Goal: Book appointment/travel/reservation

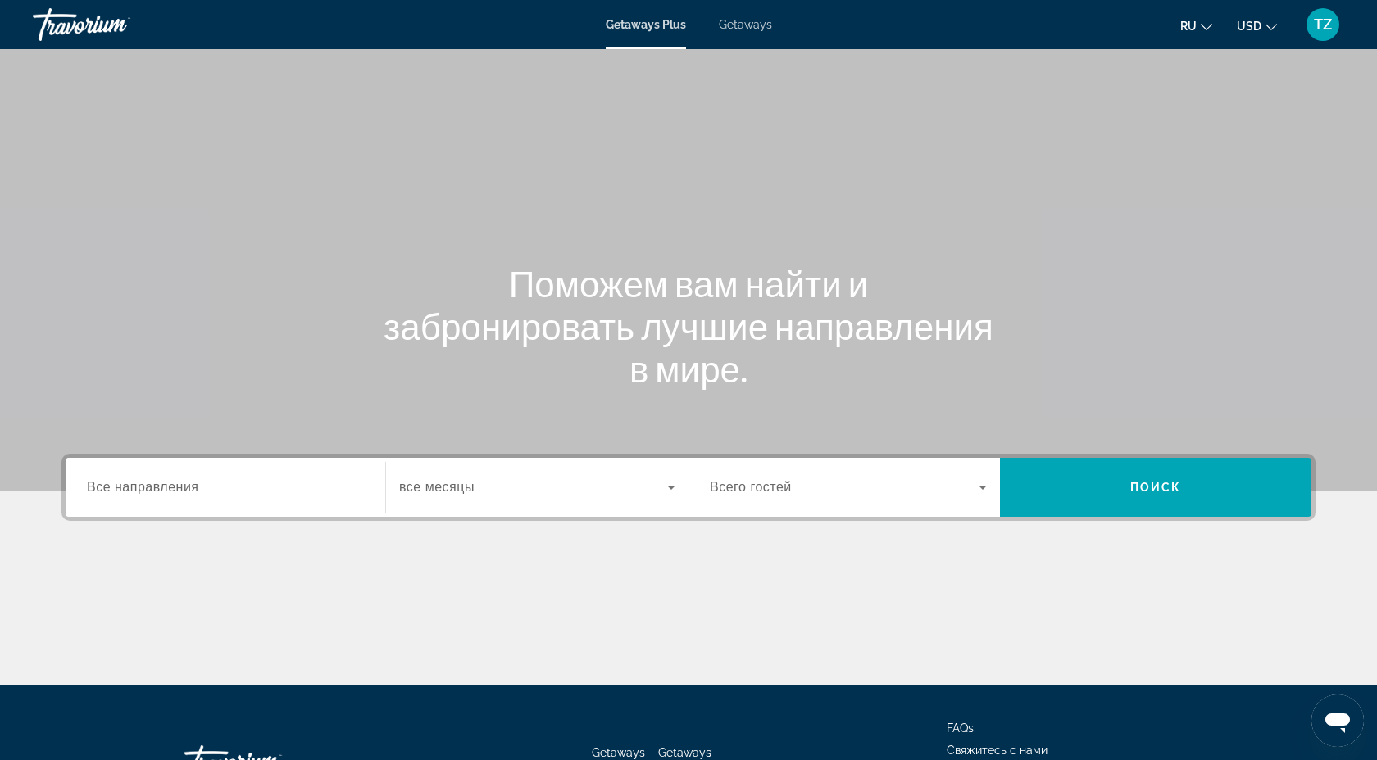
click at [207, 497] on div "Search widget" at bounding box center [225, 488] width 277 height 47
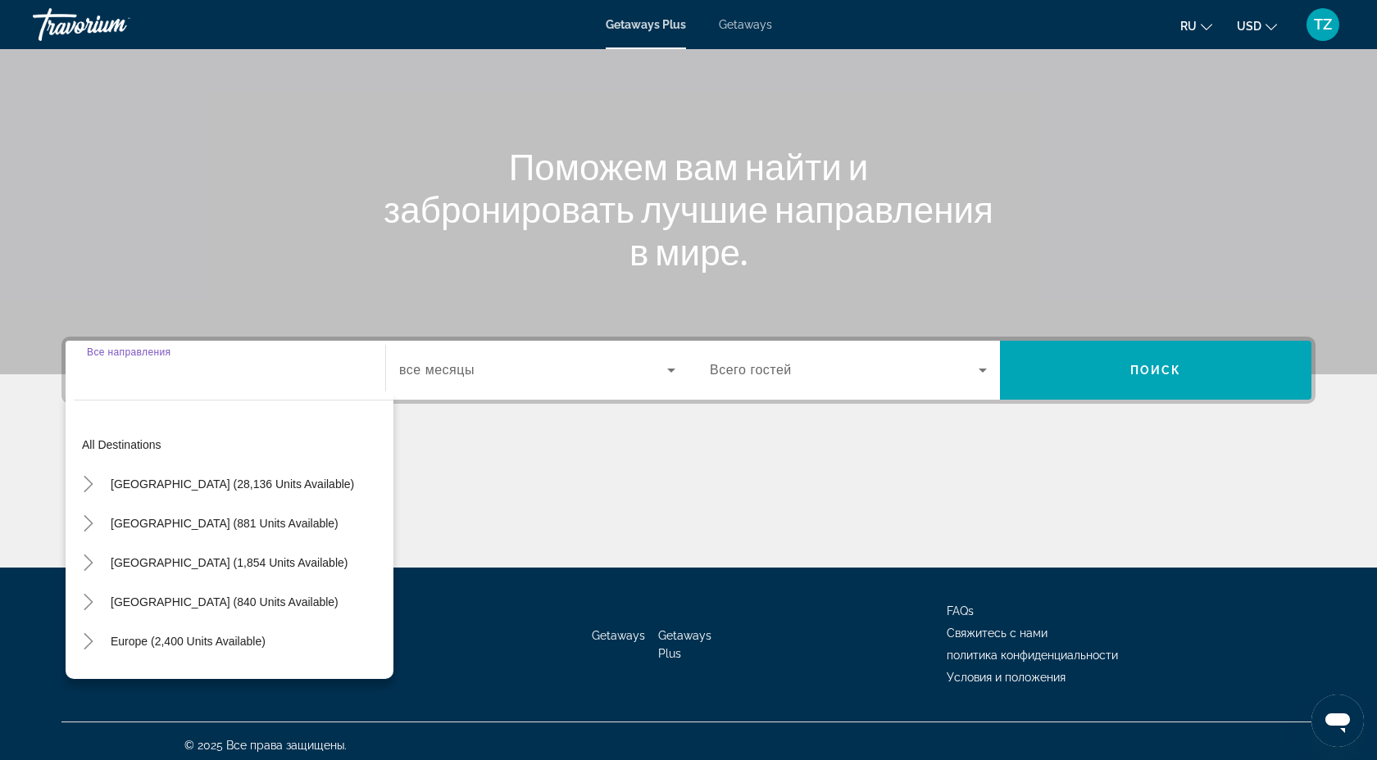
scroll to position [125, 0]
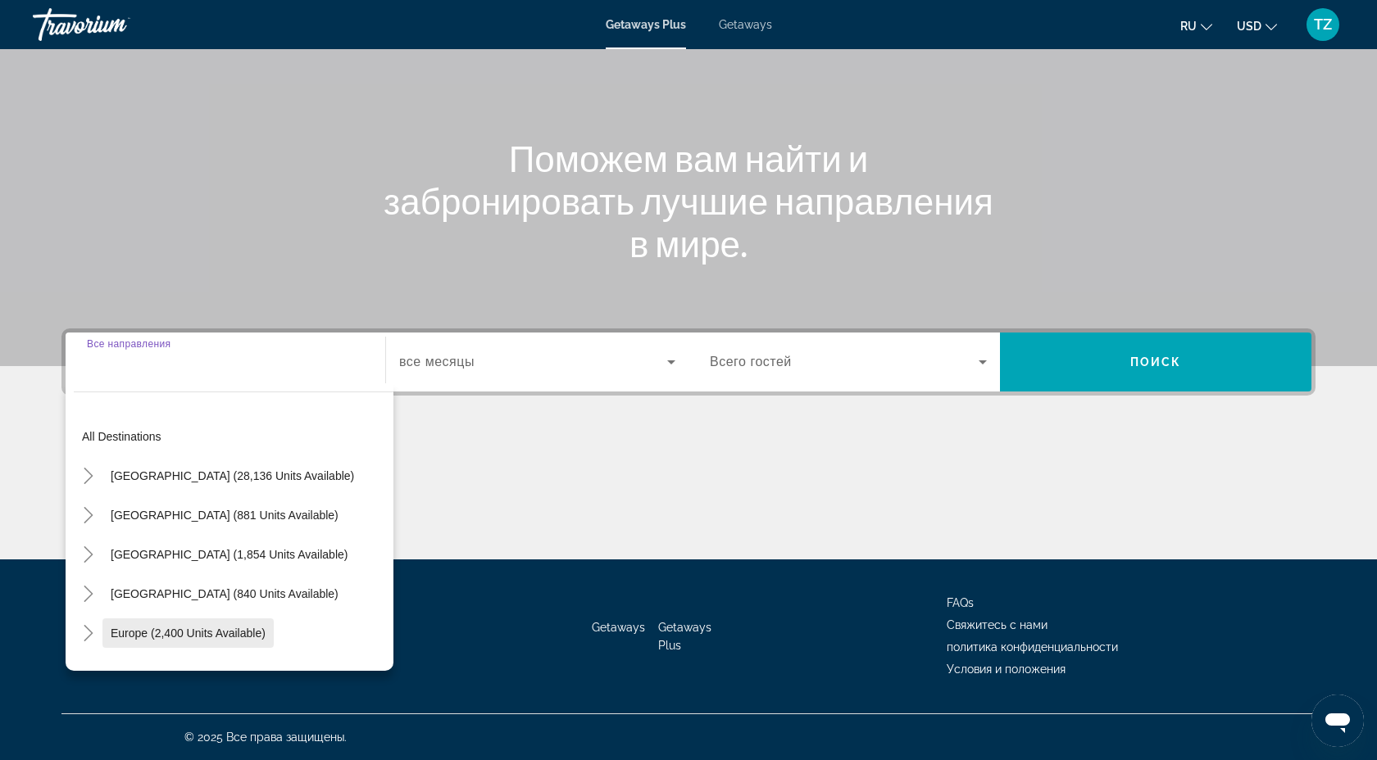
click at [154, 632] on span "Europe (2,400 units available)" at bounding box center [188, 633] width 155 height 13
type input "**********"
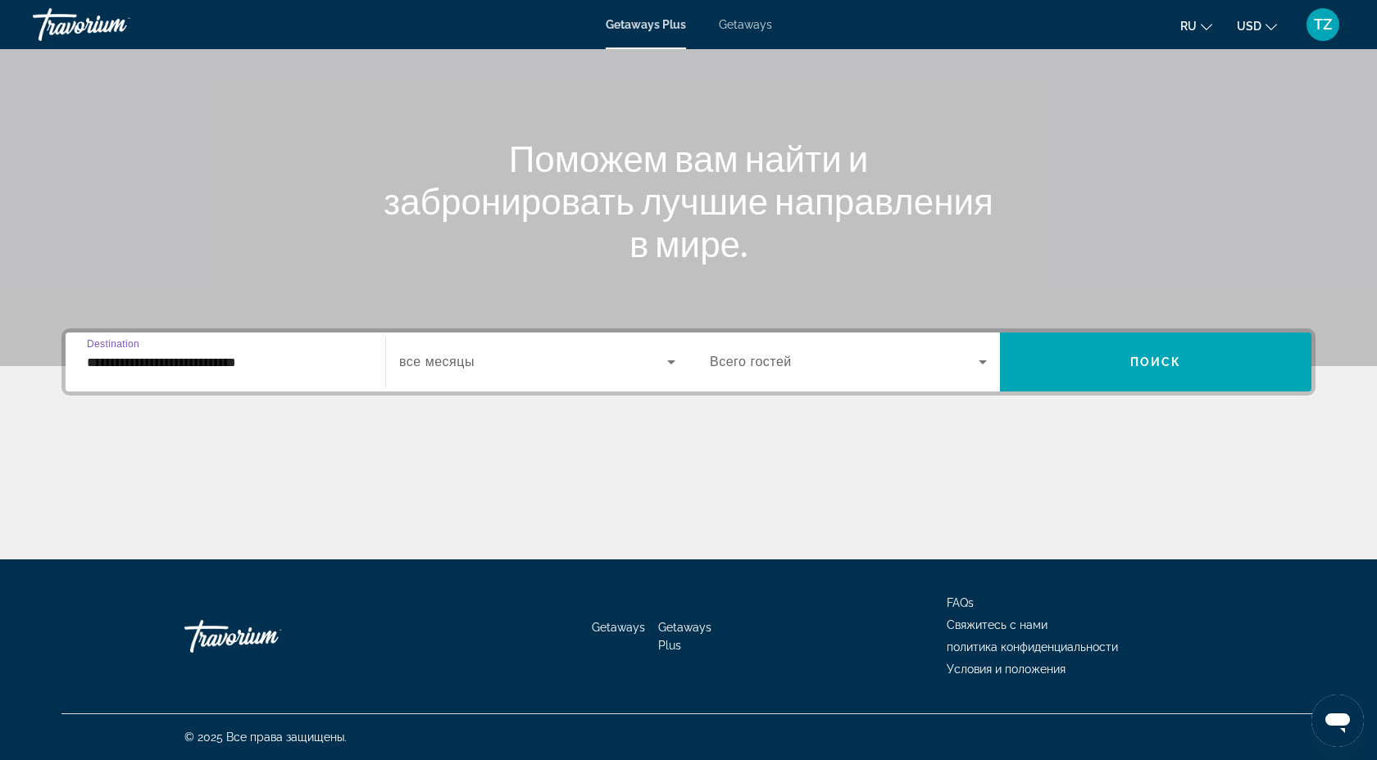
click at [496, 372] on div "Search widget" at bounding box center [537, 362] width 276 height 46
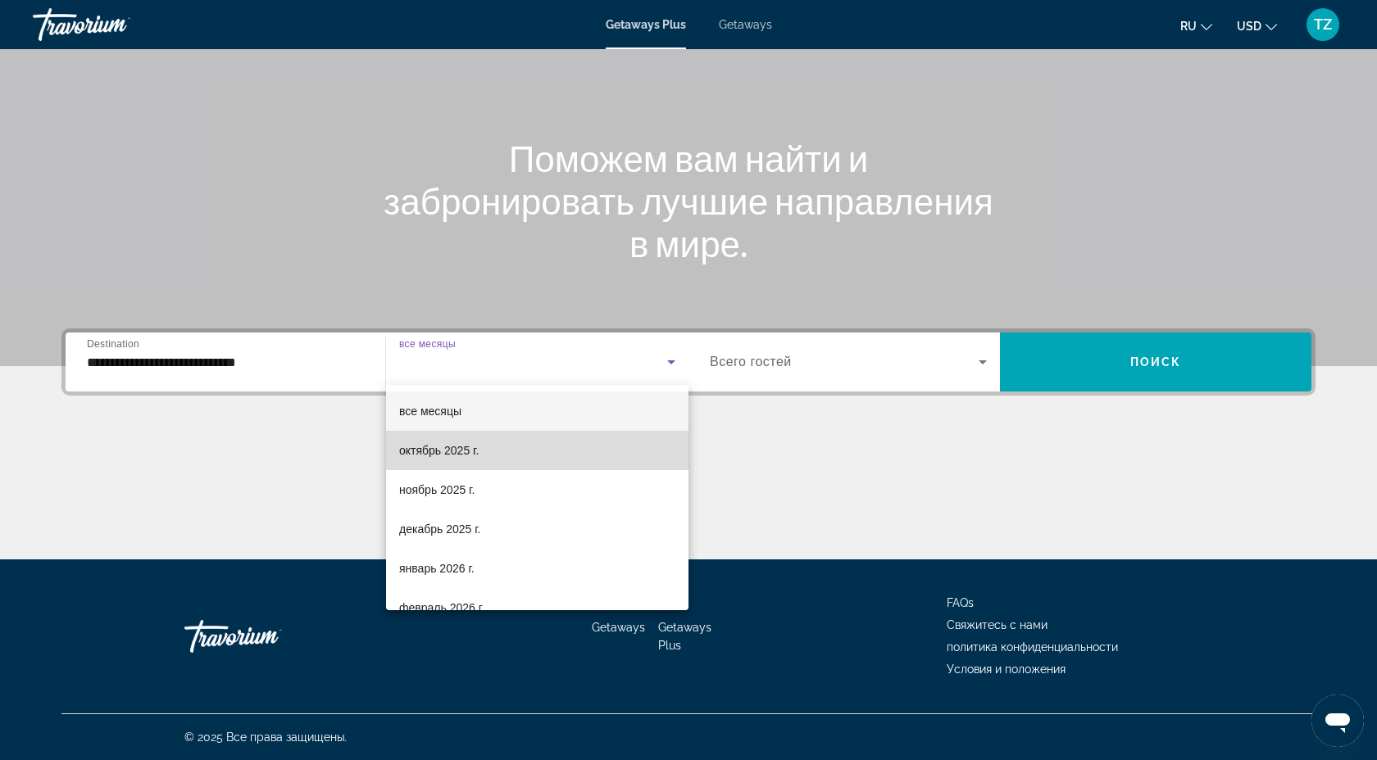
click at [491, 453] on mat-option "октябрь 2025 г." at bounding box center [537, 450] width 302 height 39
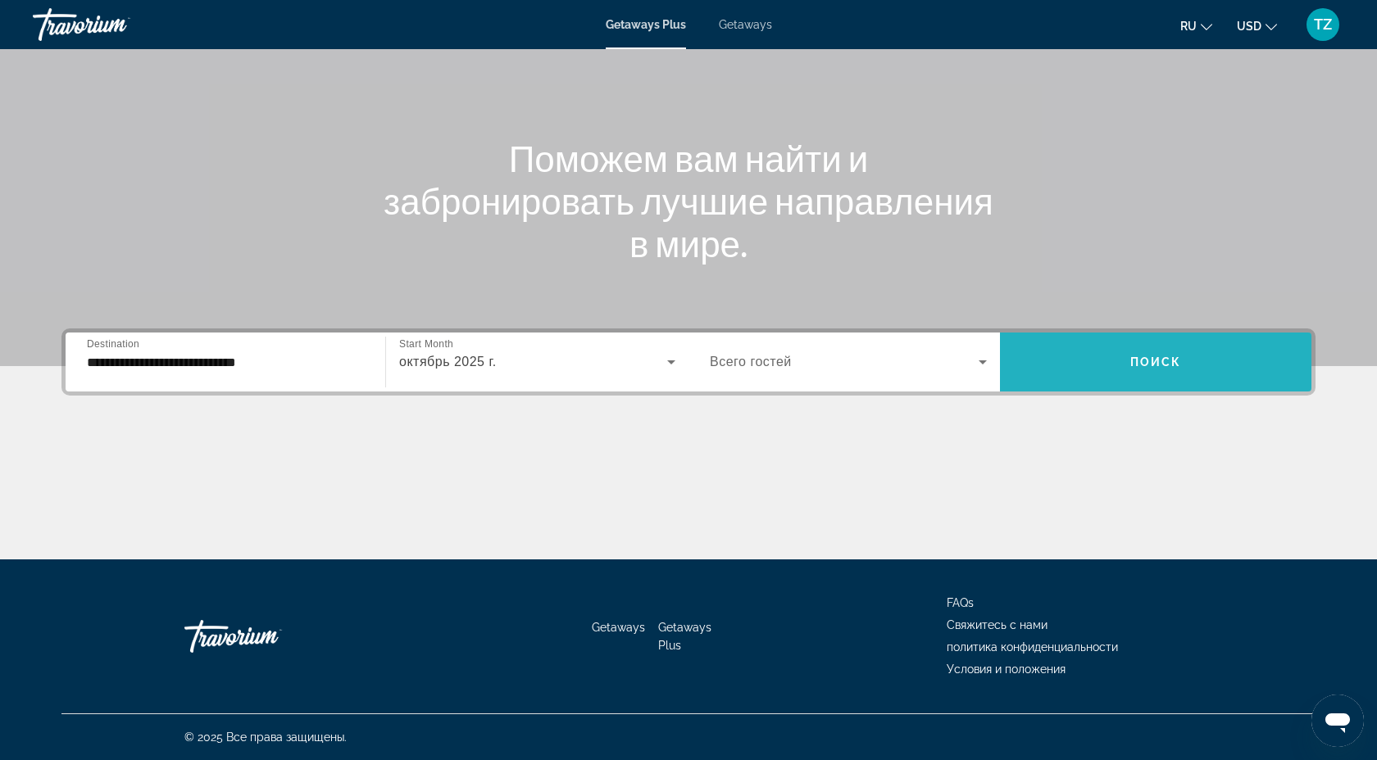
click at [1184, 381] on span "Search widget" at bounding box center [1155, 361] width 311 height 39
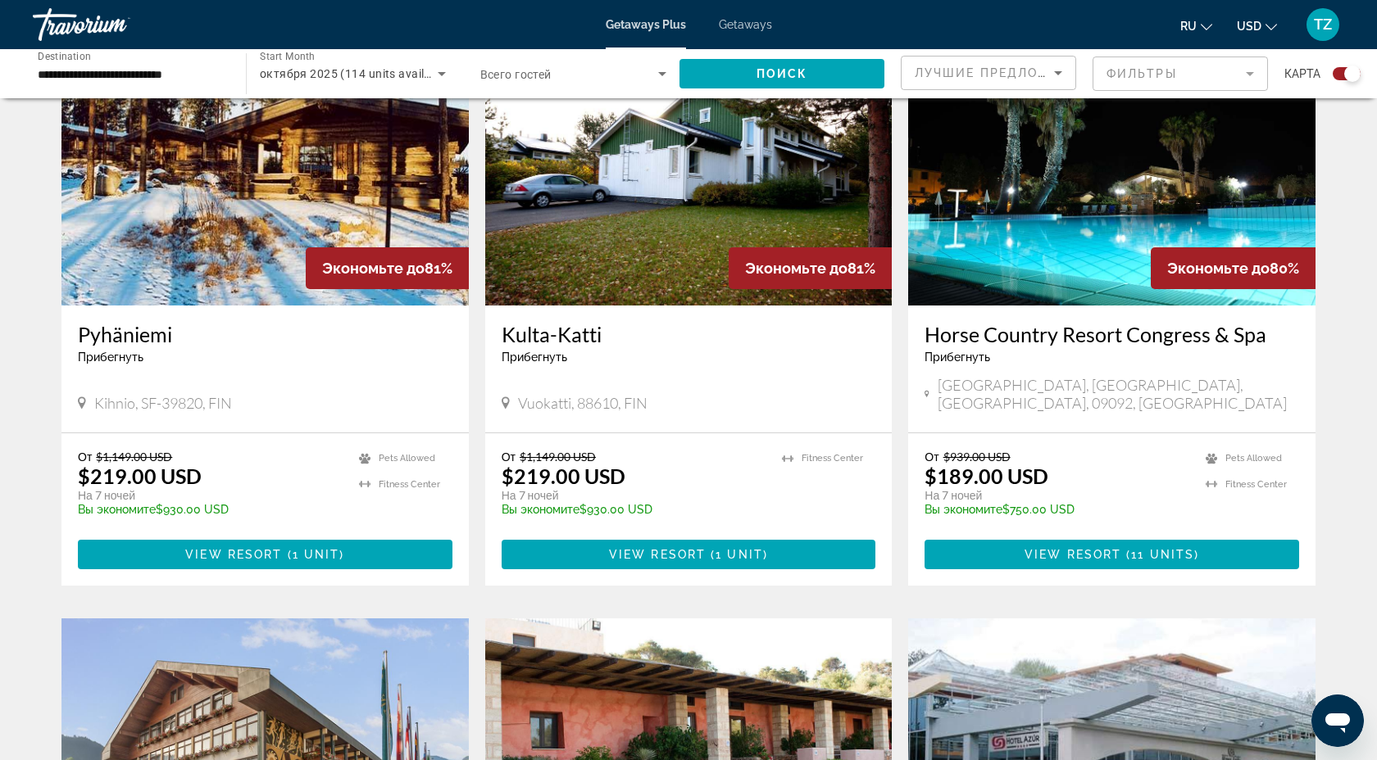
scroll to position [638, 0]
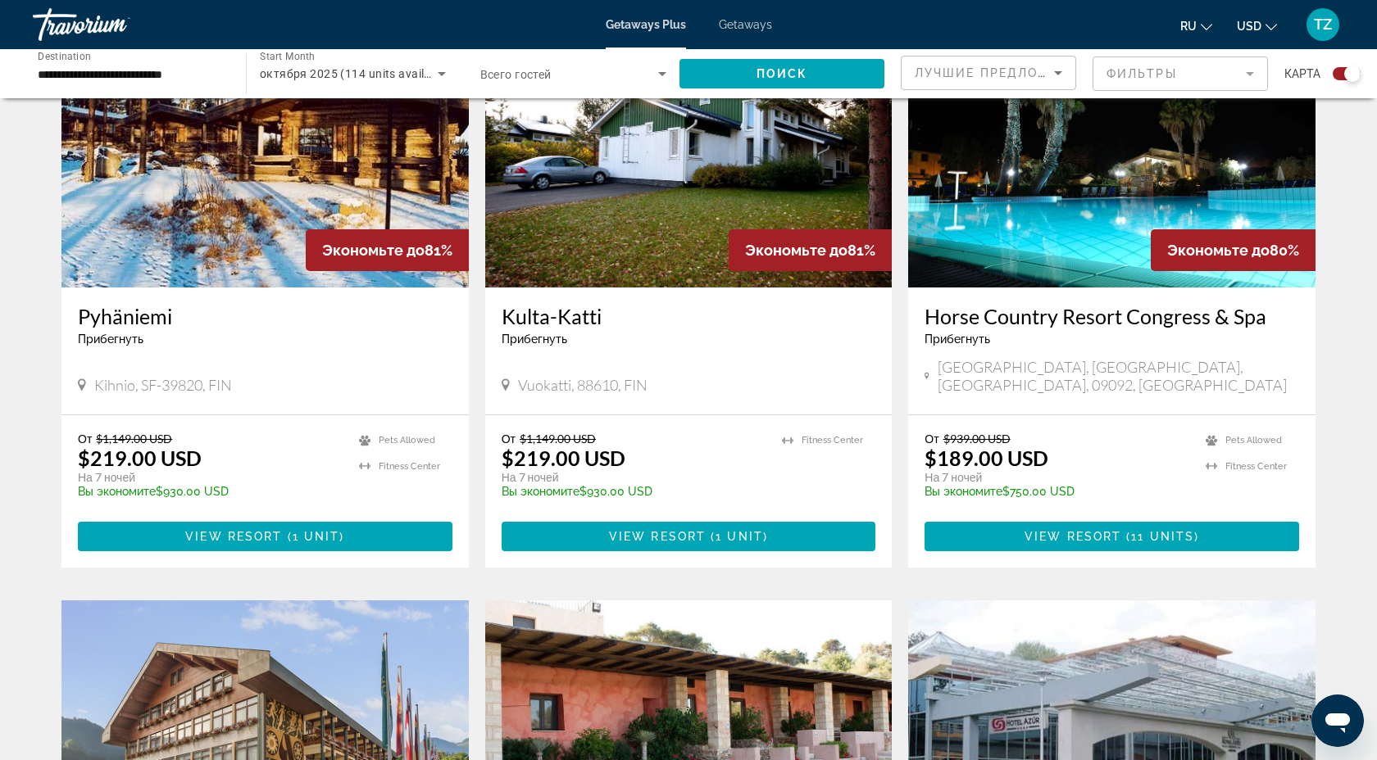
click at [1118, 238] on img "Main content" at bounding box center [1111, 156] width 407 height 262
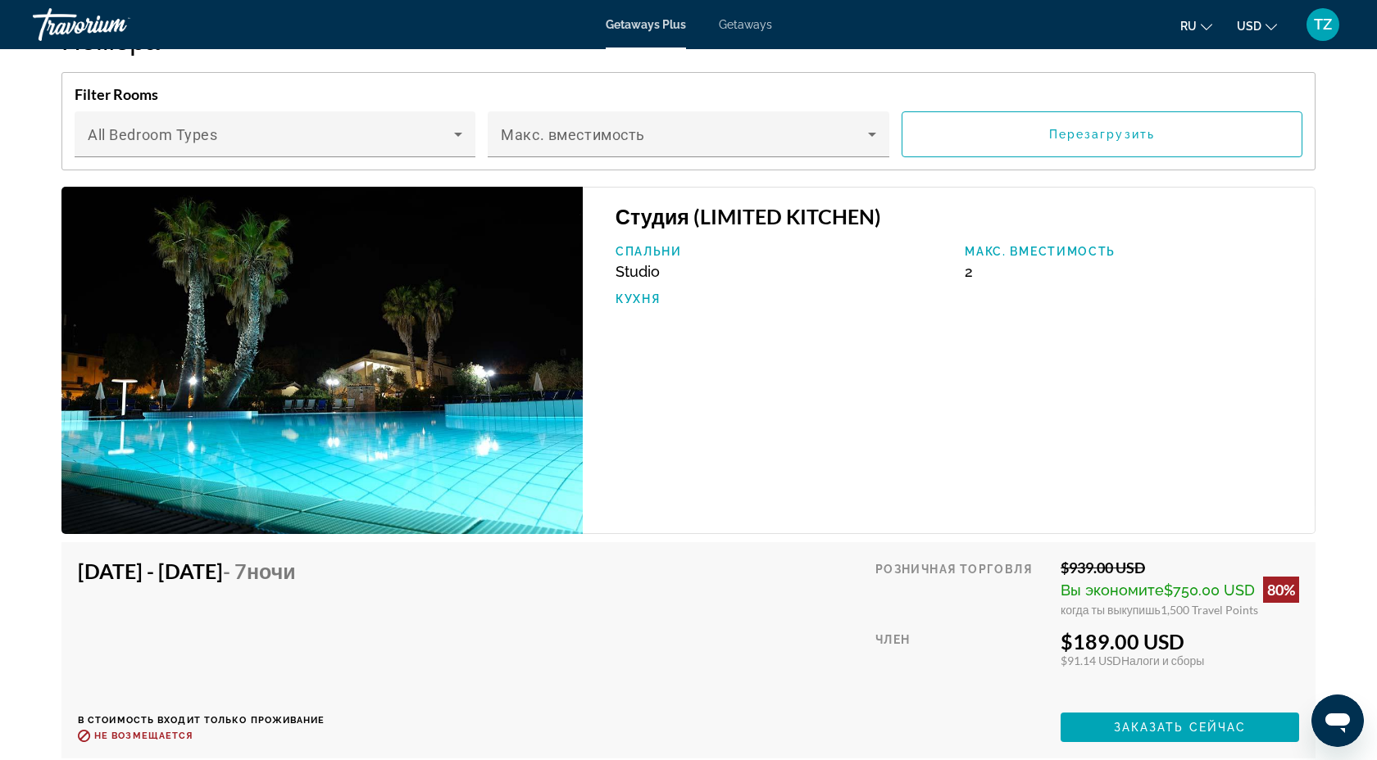
scroll to position [2634, 0]
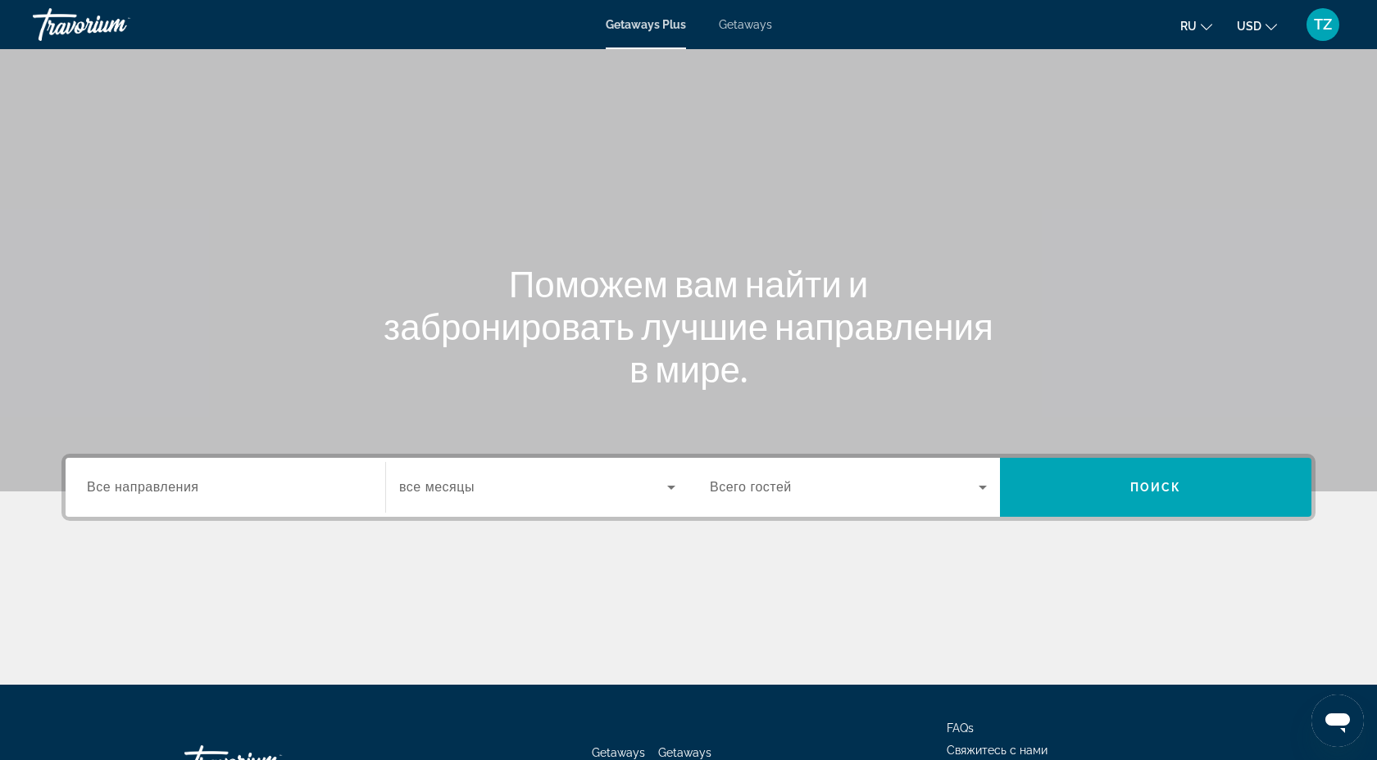
click at [751, 26] on span "Getaways" at bounding box center [745, 24] width 53 height 13
click at [187, 492] on span "Все направления" at bounding box center [143, 487] width 112 height 14
click at [187, 492] on input "Destination Все направления" at bounding box center [225, 489] width 277 height 20
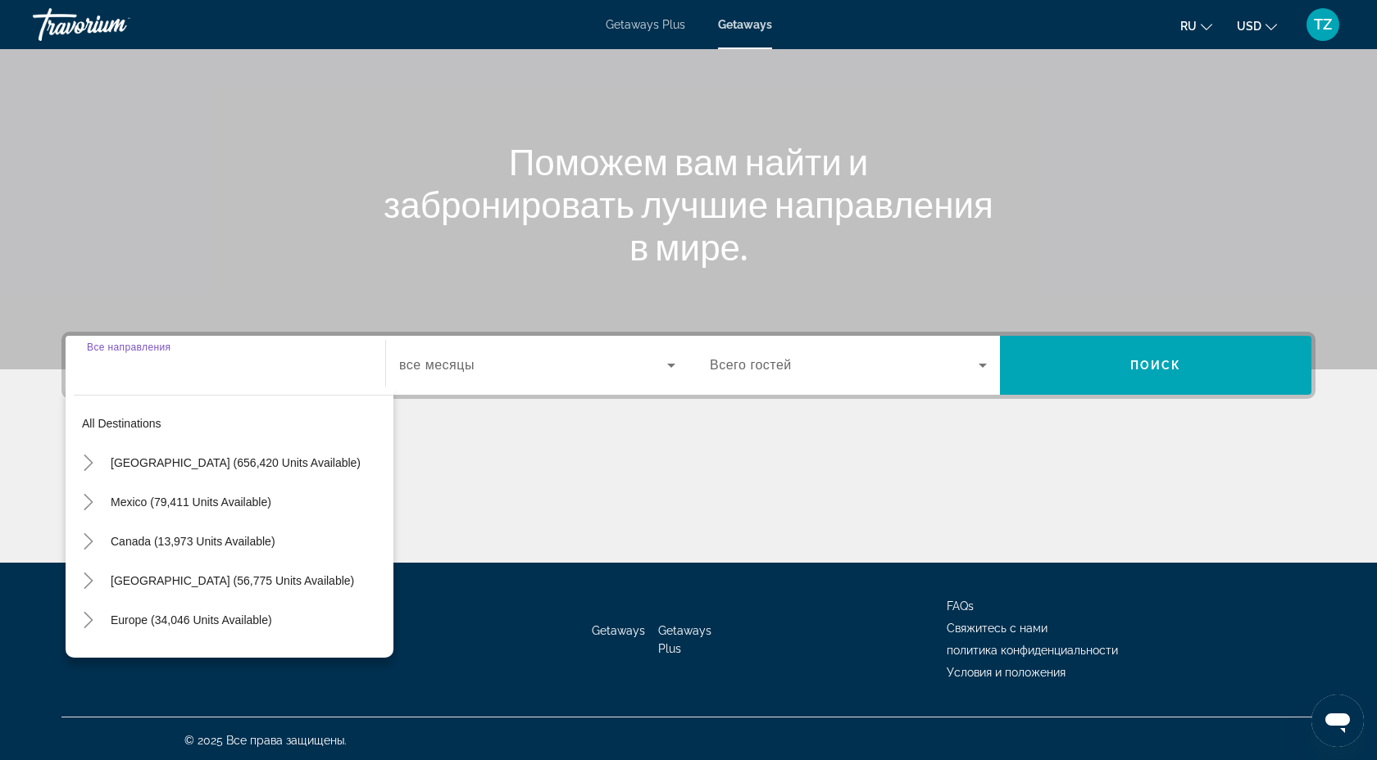
scroll to position [125, 0]
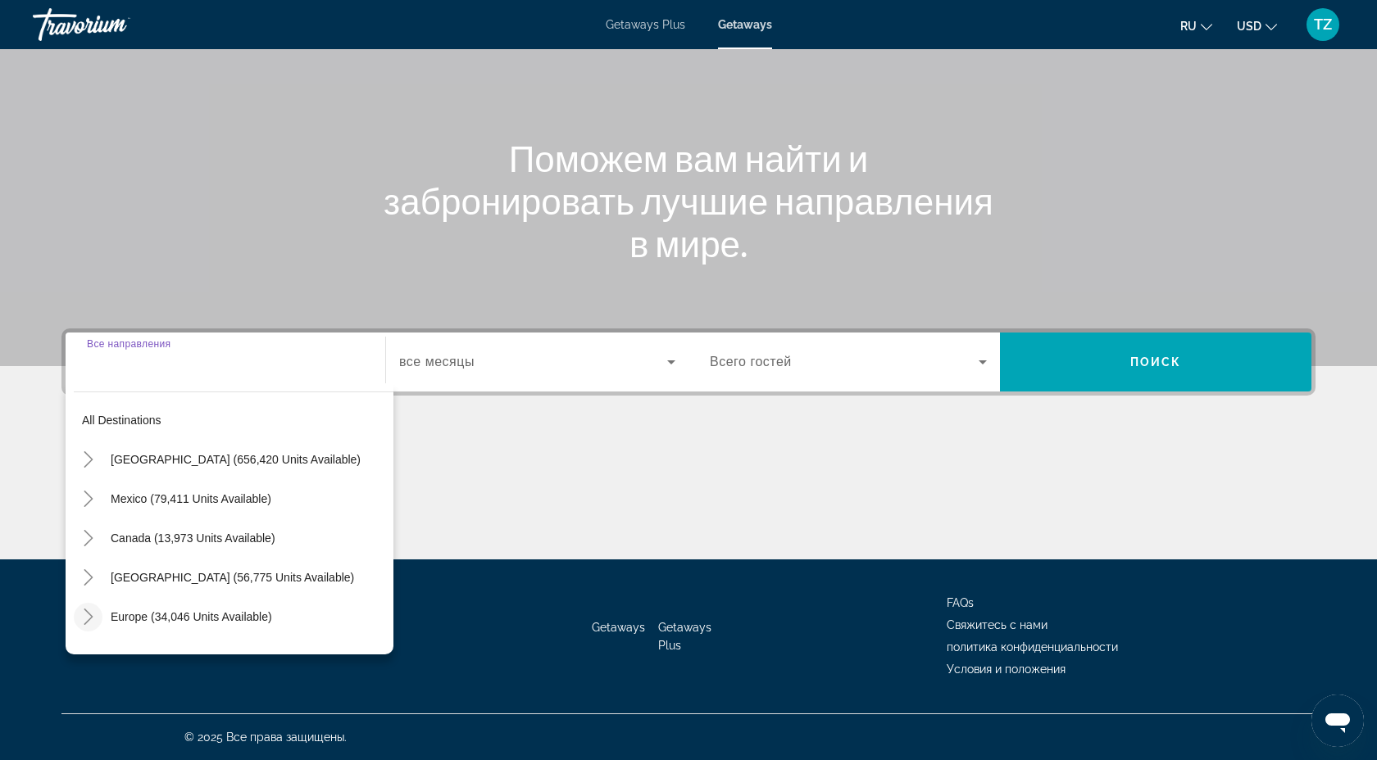
click at [93, 618] on icon "Toggle Europe (34,046 units available)" at bounding box center [88, 617] width 16 height 16
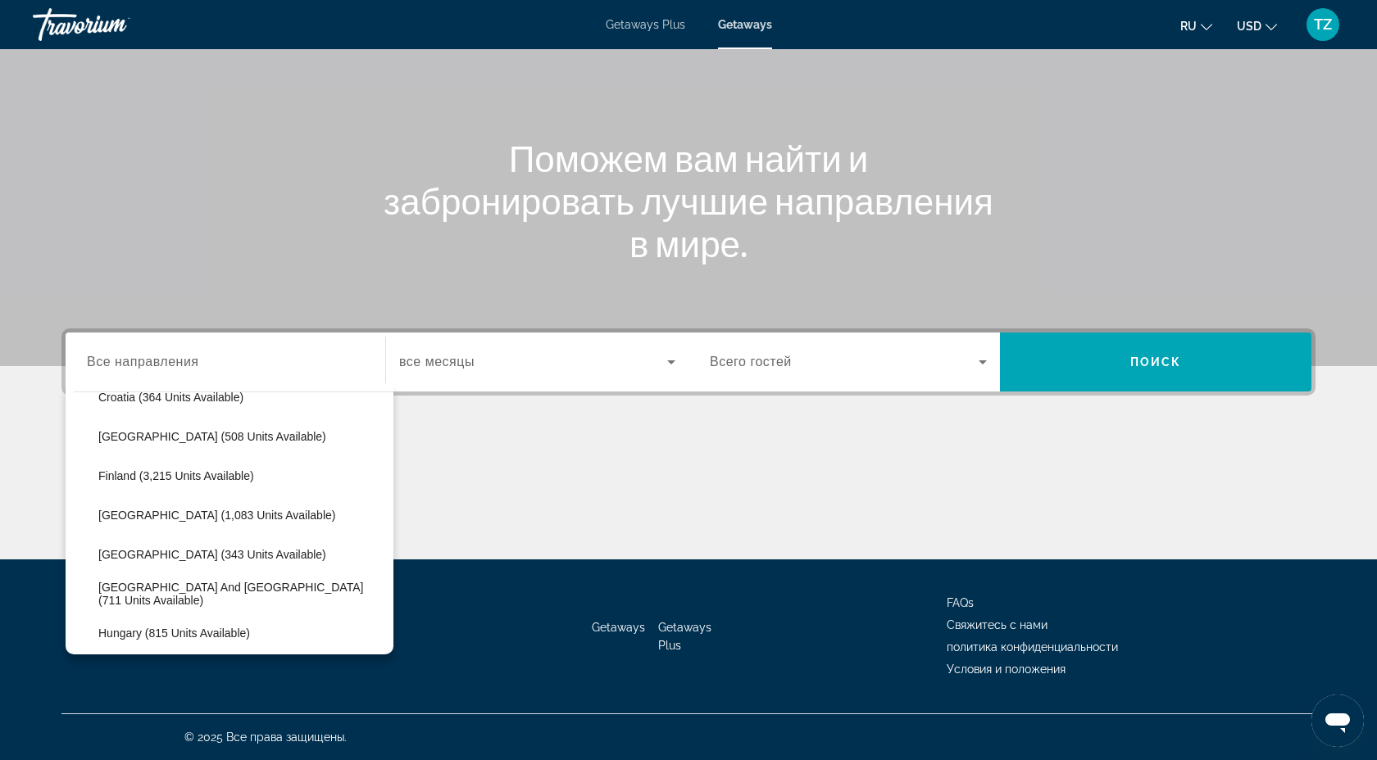
scroll to position [381, 0]
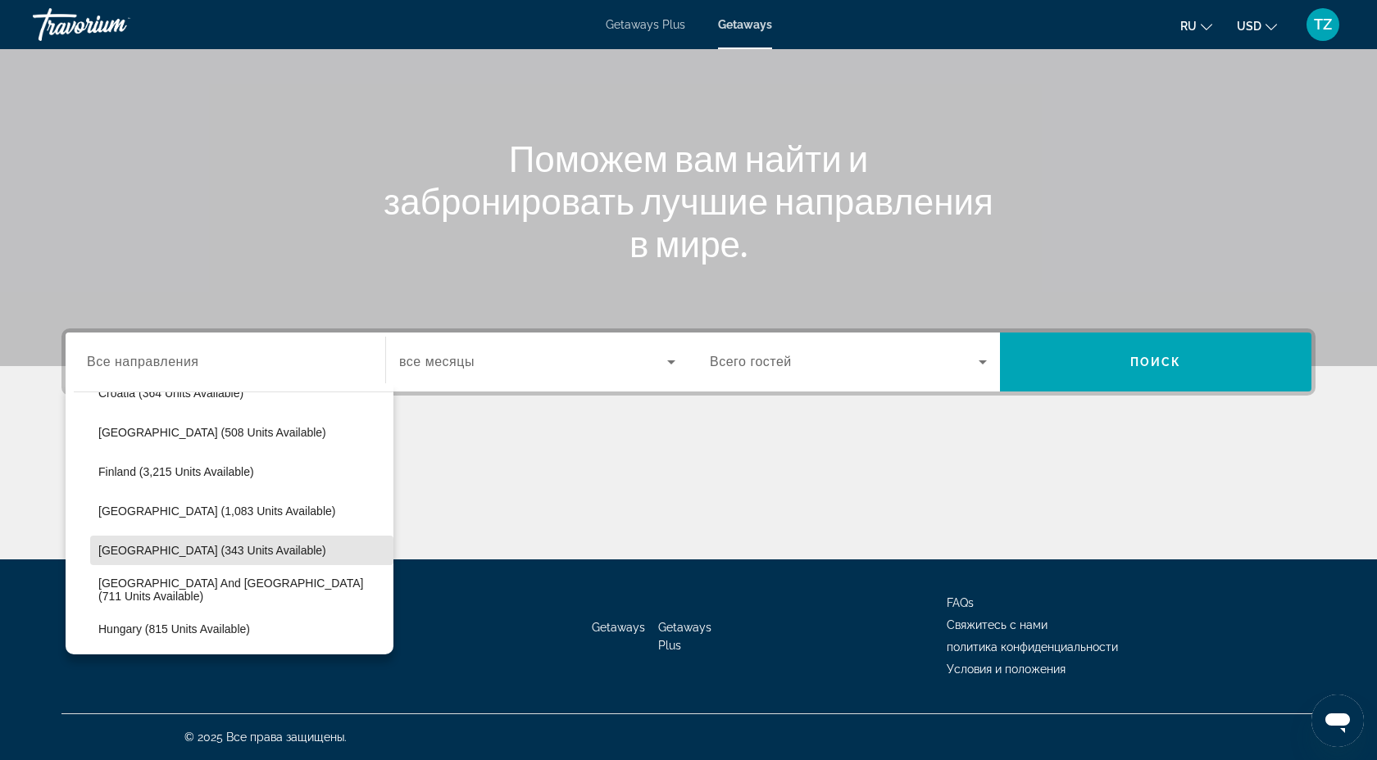
click at [177, 540] on span "Search widget" at bounding box center [241, 550] width 303 height 39
type input "**********"
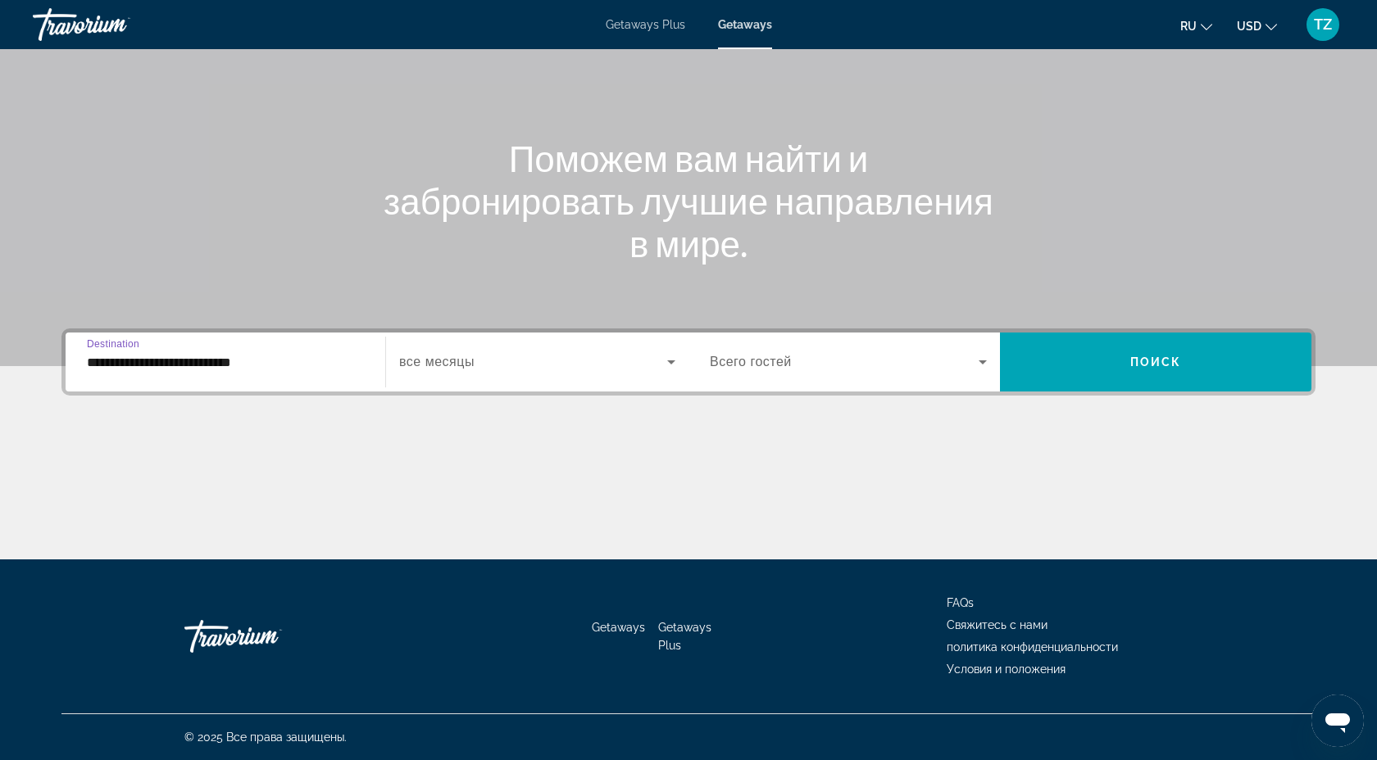
click at [447, 370] on span "Search widget" at bounding box center [533, 362] width 268 height 20
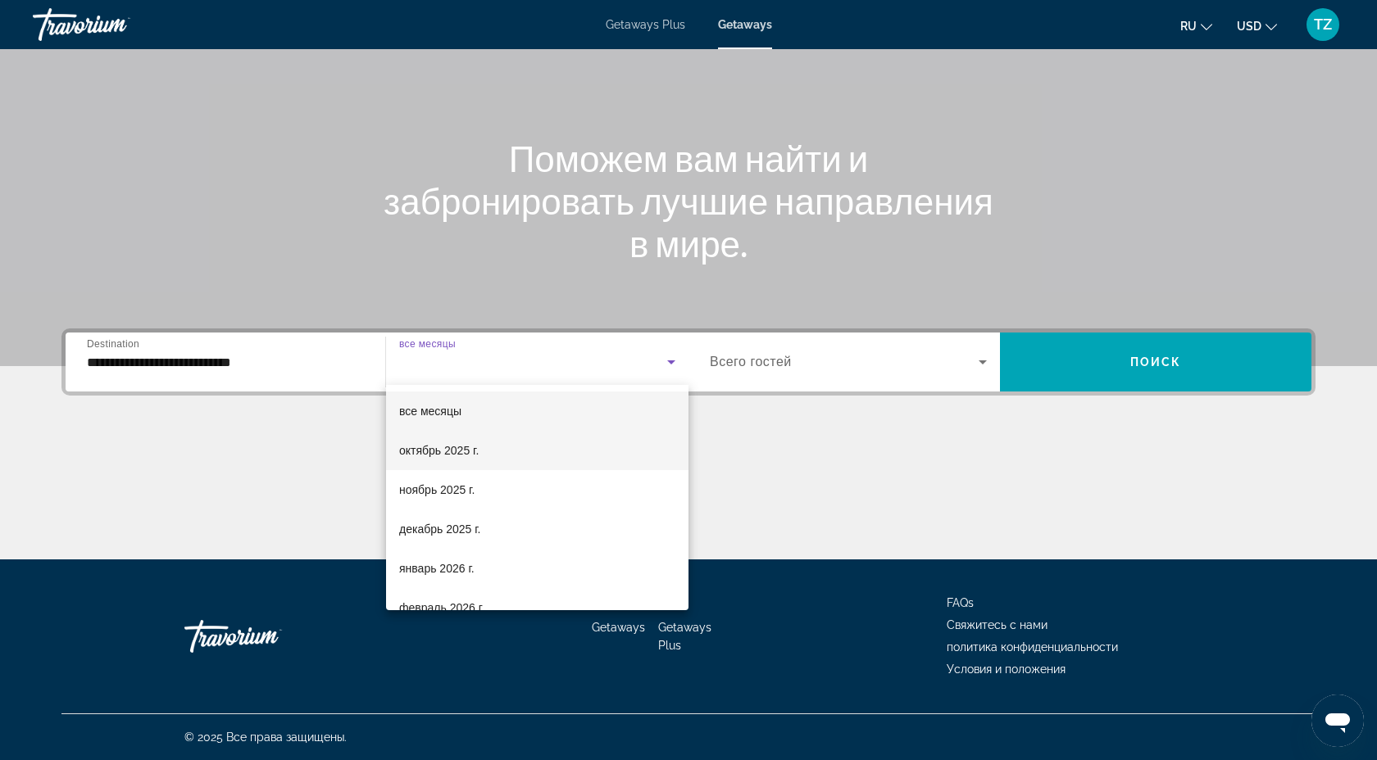
click at [497, 451] on mat-option "октябрь 2025 г." at bounding box center [537, 450] width 302 height 39
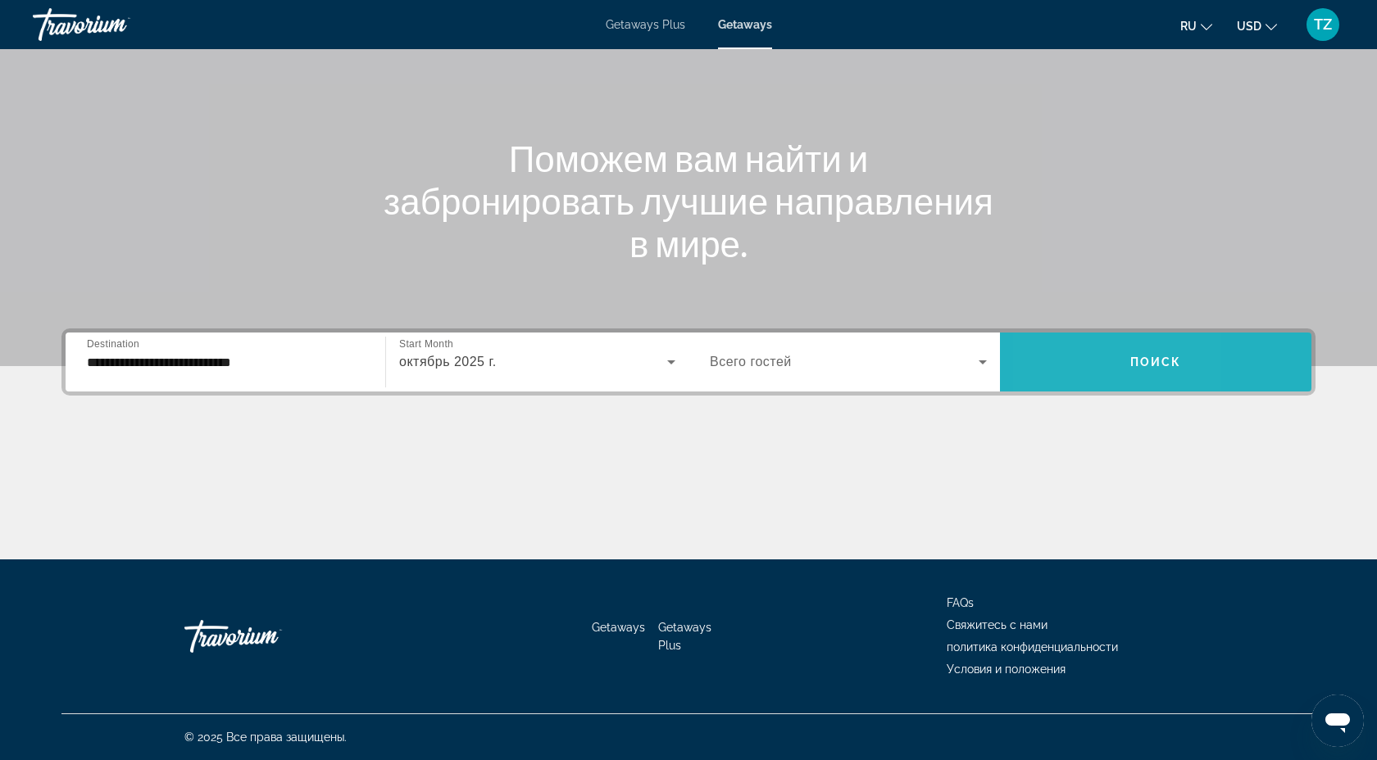
click at [1059, 359] on span "Search widget" at bounding box center [1155, 361] width 311 height 39
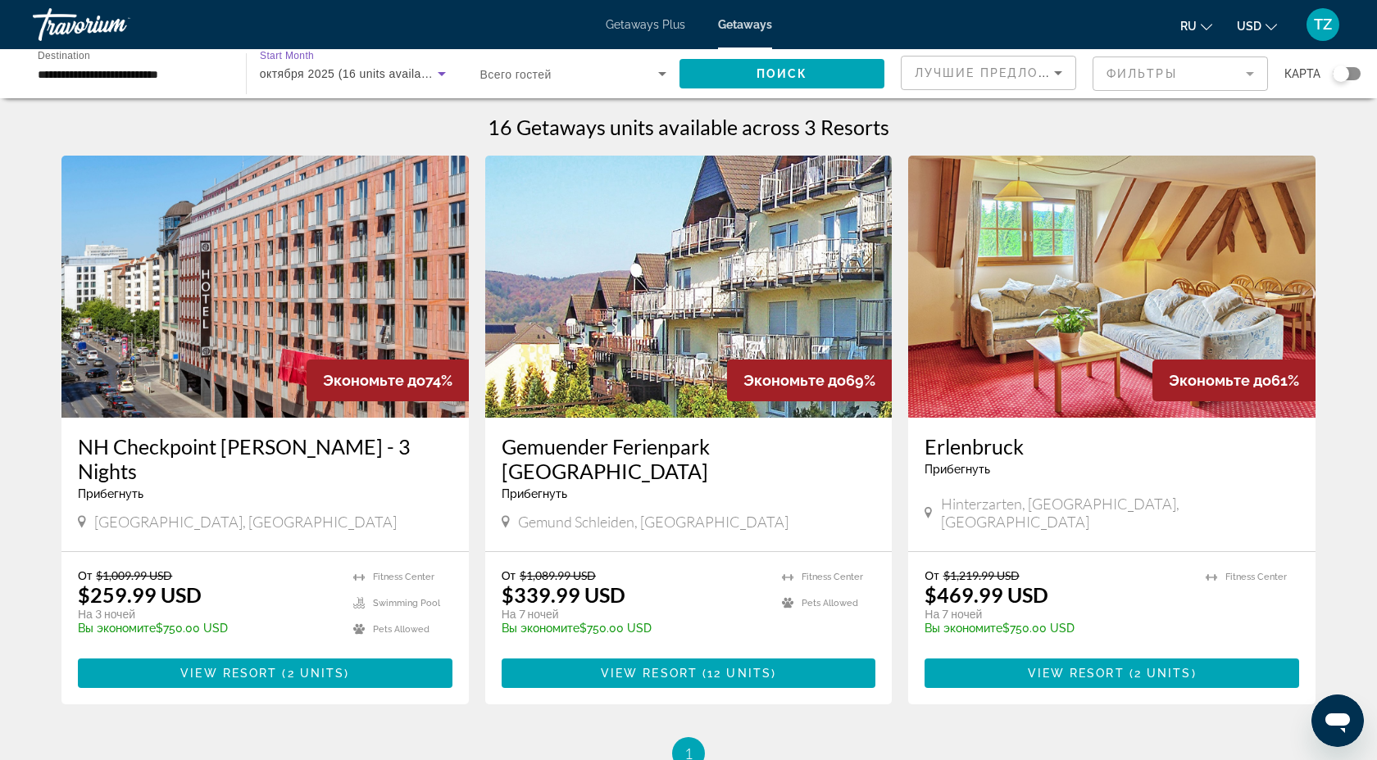
click at [312, 75] on span "октября 2025 (16 units available)" at bounding box center [351, 73] width 182 height 13
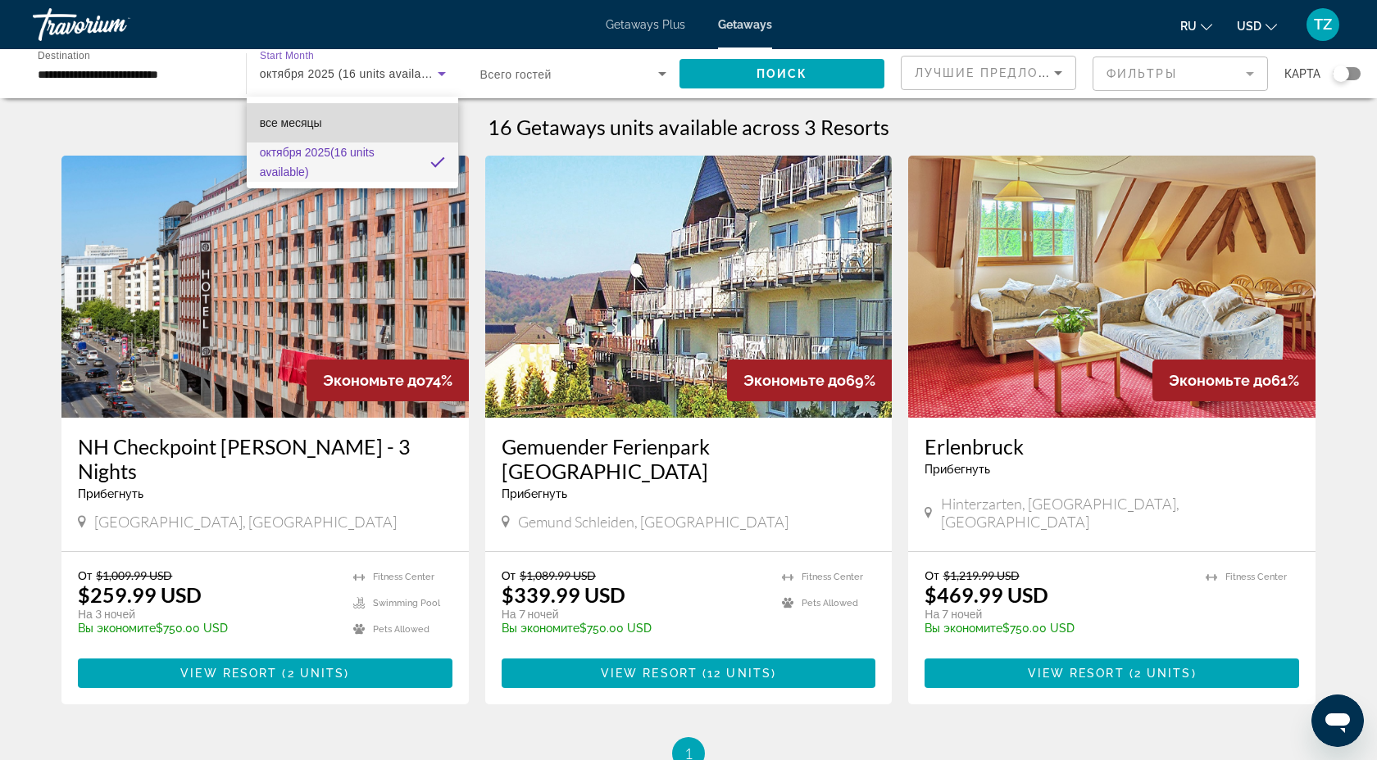
click at [344, 127] on mat-option "все месяцы" at bounding box center [353, 122] width 212 height 39
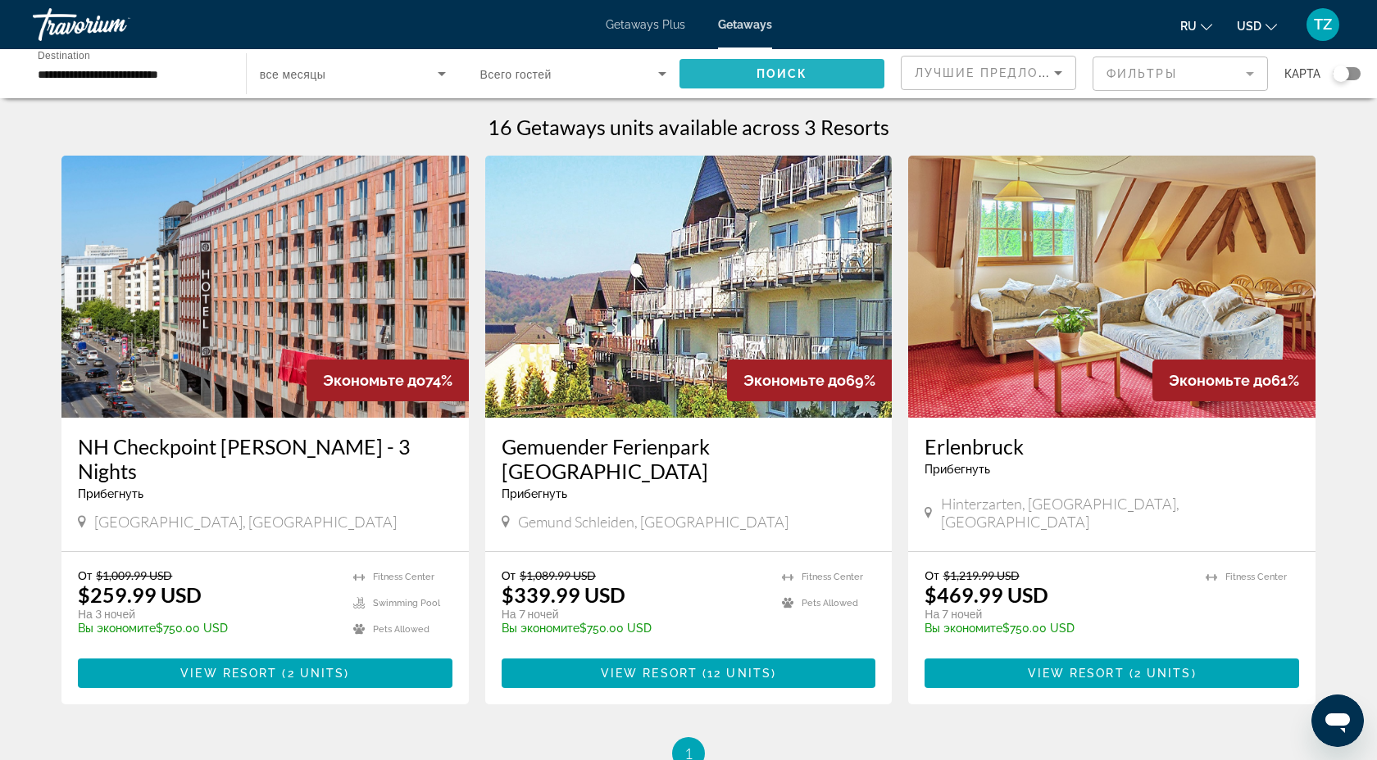
click at [837, 77] on span "Search widget" at bounding box center [781, 73] width 205 height 39
